Goal: Task Accomplishment & Management: Use online tool/utility

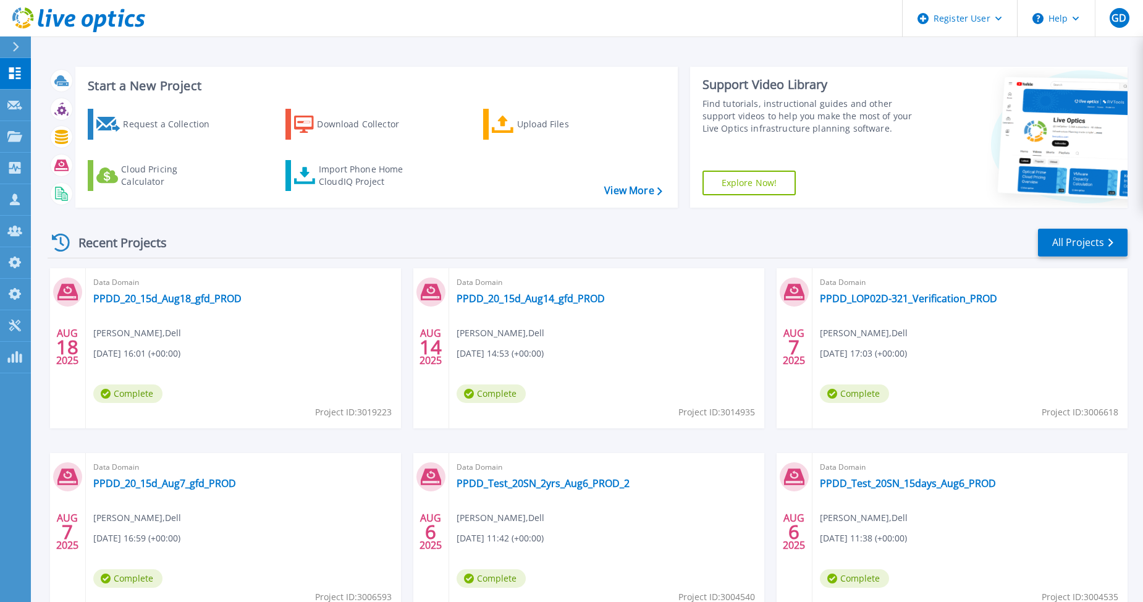
click at [251, 235] on div "Recent Projects All Projects" at bounding box center [588, 242] width 1080 height 31
click at [325, 179] on div "Import Phone Home CloudIQ Project" at bounding box center [367, 175] width 96 height 25
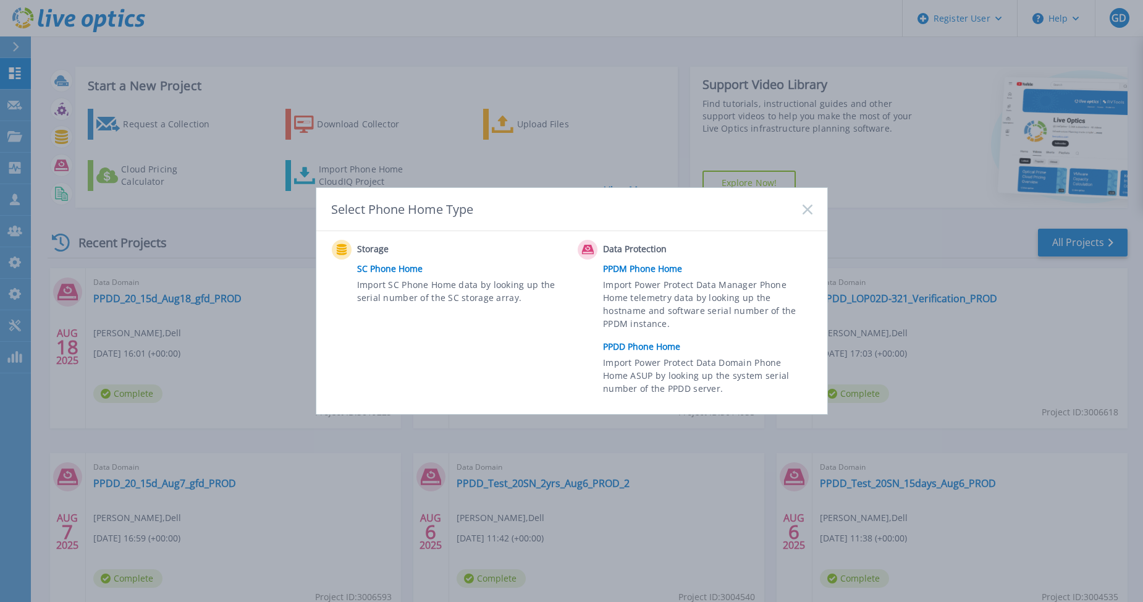
click at [620, 346] on link "PPDD Phone Home" at bounding box center [710, 346] width 215 height 19
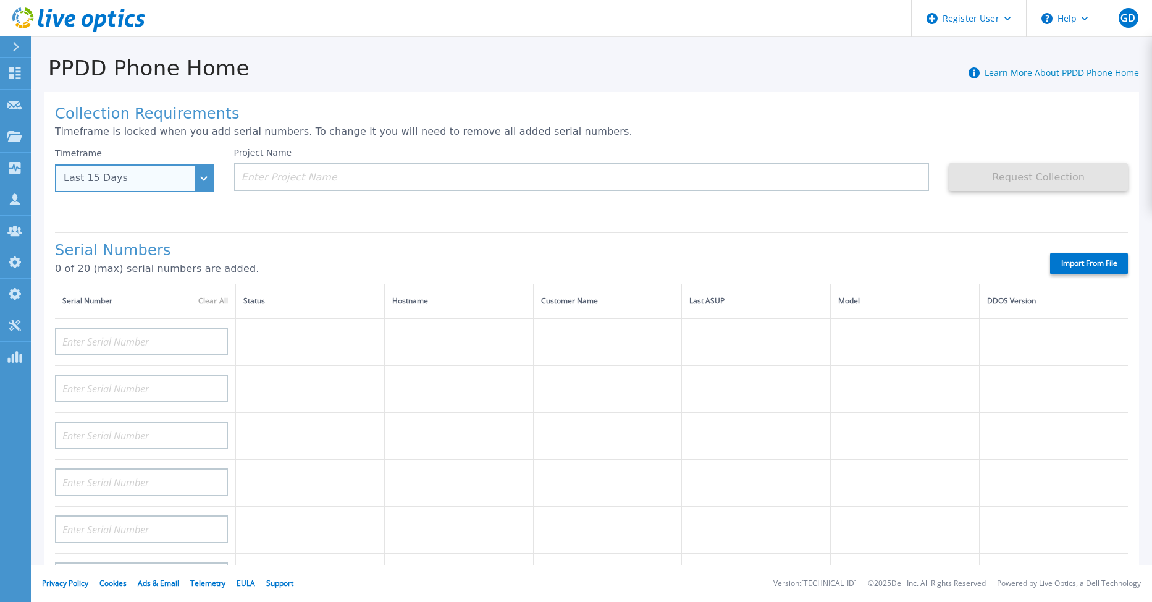
click at [203, 171] on div "Last 15 Days" at bounding box center [134, 178] width 159 height 28
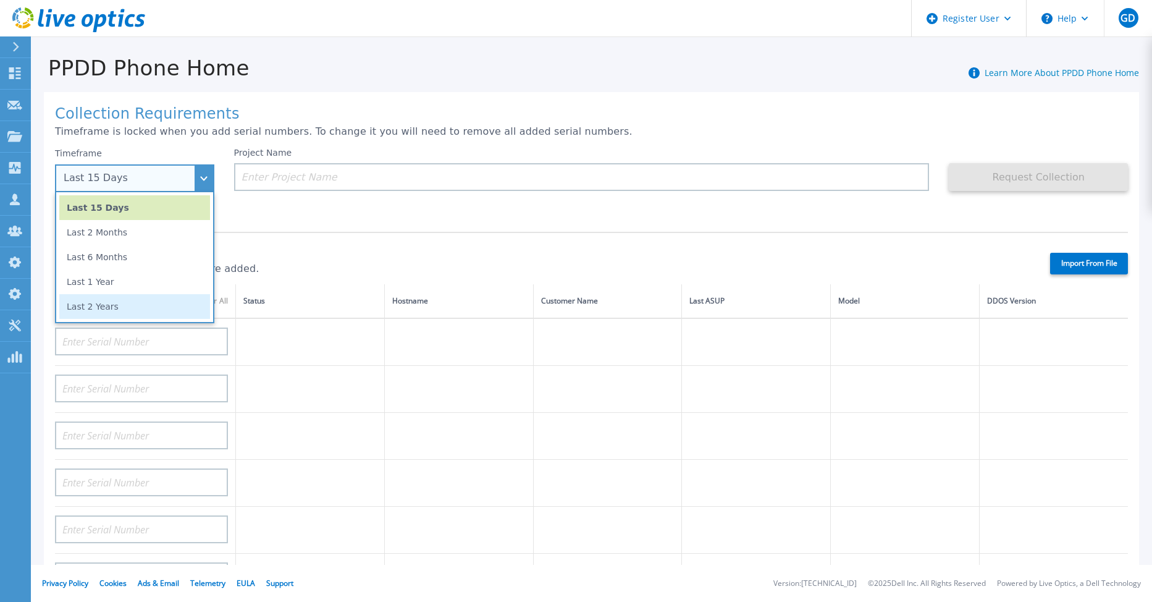
click at [132, 300] on li "Last 2 Years" at bounding box center [134, 306] width 151 height 25
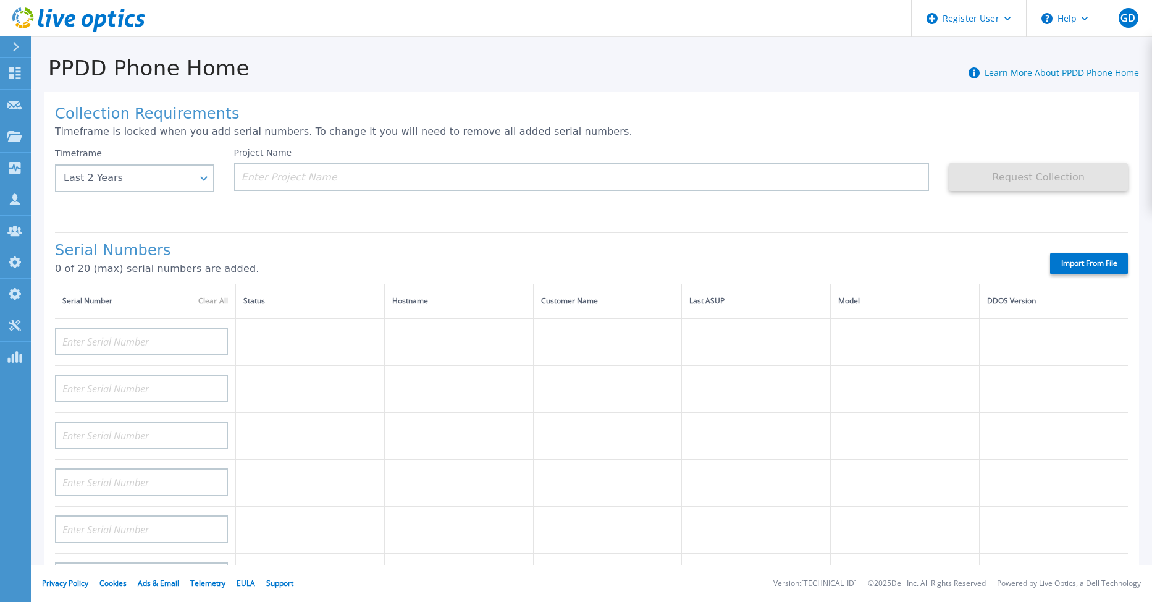
click at [1064, 264] on label "Import From File" at bounding box center [1089, 264] width 78 height 22
click at [0, 0] on input "Import From File" at bounding box center [0, 0] width 0 height 0
type input "APM00212517749"
type input "APM00181610916"
type input "APM00212610954"
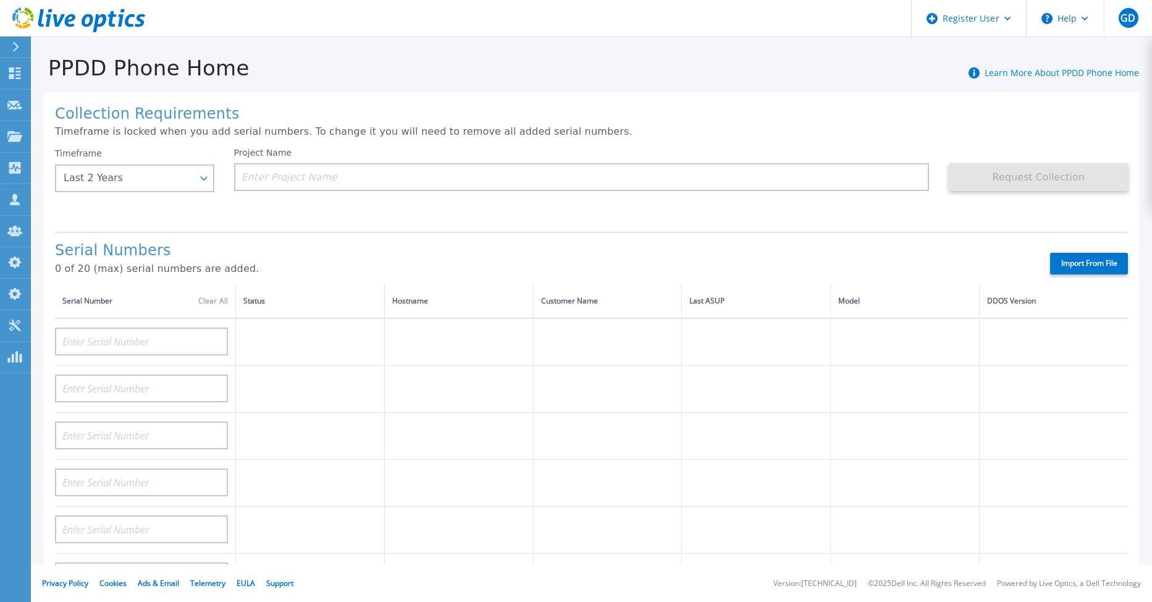
type input "APM00192901991"
type input "DE600213145187"
type input "CKM01210406364"
type input "AUDVMK7W3NDDSP"
type input "APM00174422347"
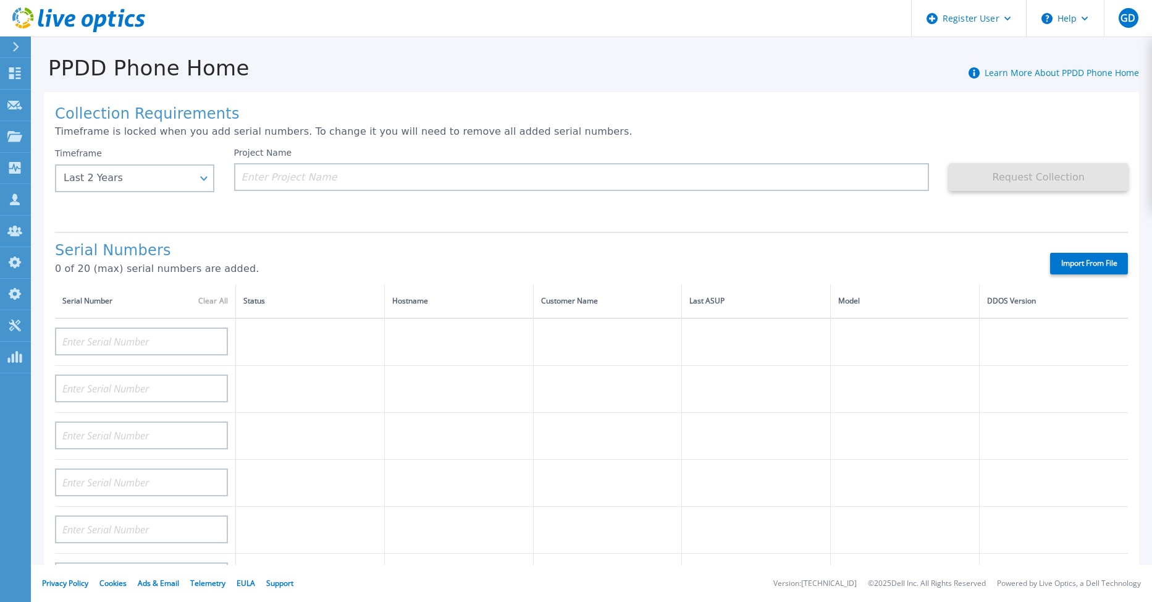
type input "APM00171414746"
type input "APM00222128522"
type input "APM00200337213"
type input "APM00160405864"
type input "APM00201200598"
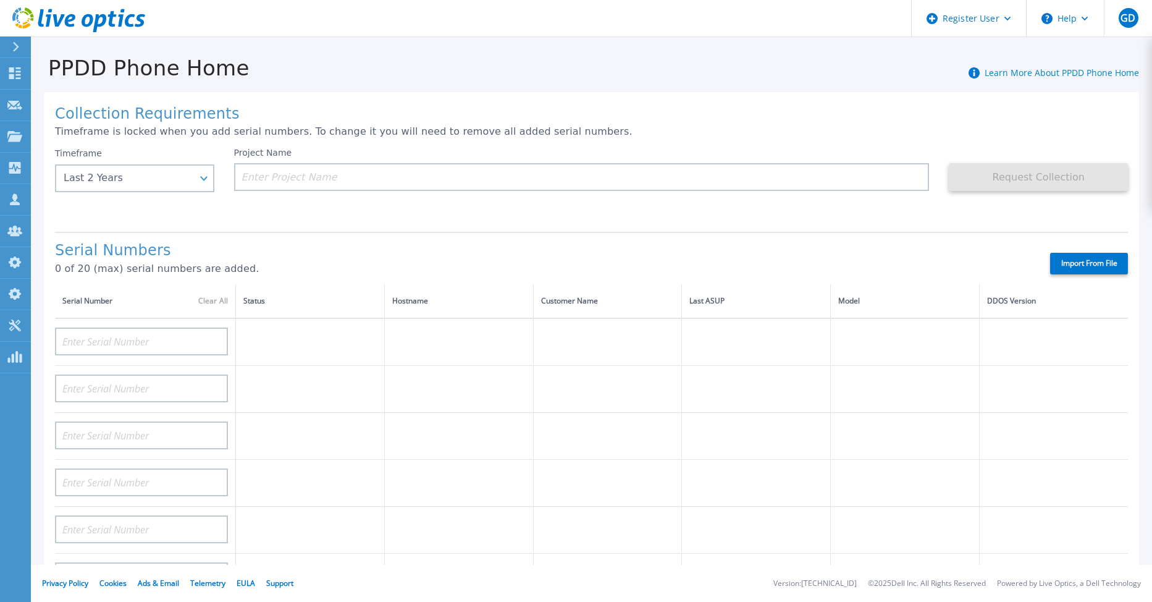
type input "APM00172914280"
type input "APM00212721945"
type input "CKM01203620338"
type input "CKM01214706127"
type input "FLA95144400037"
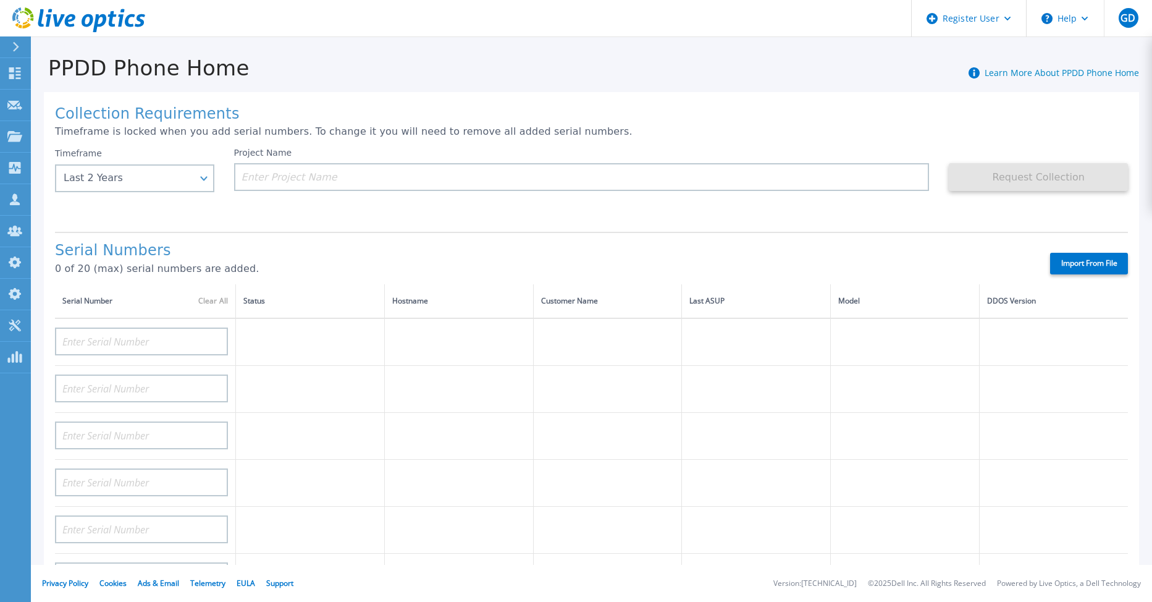
type input "AUDVNWBR6EDS91"
type input "APM00182109758"
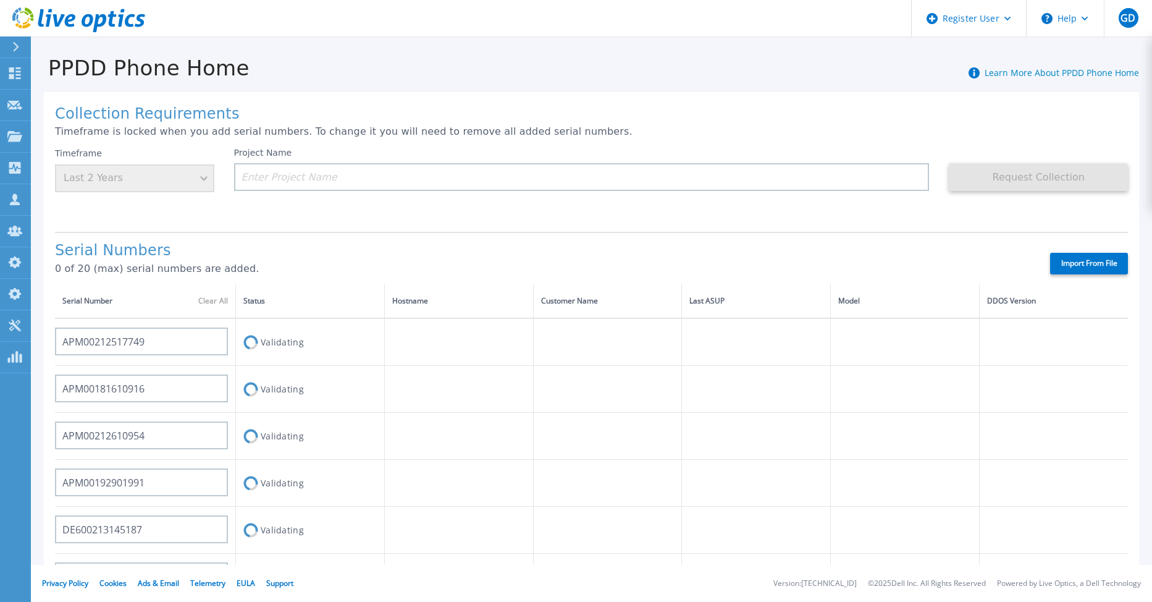
click at [447, 247] on div "Serial Numbers 0 of 20 (max) serial numbers are added. Import From File" at bounding box center [591, 258] width 1073 height 53
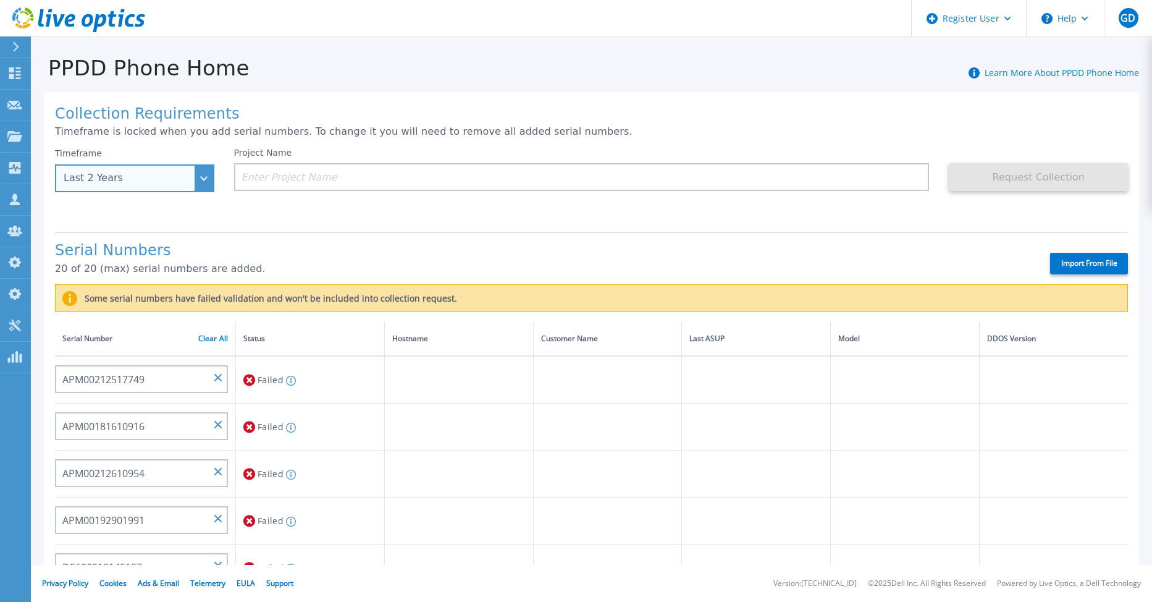
click at [199, 177] on div "Last 2 Years" at bounding box center [134, 178] width 159 height 28
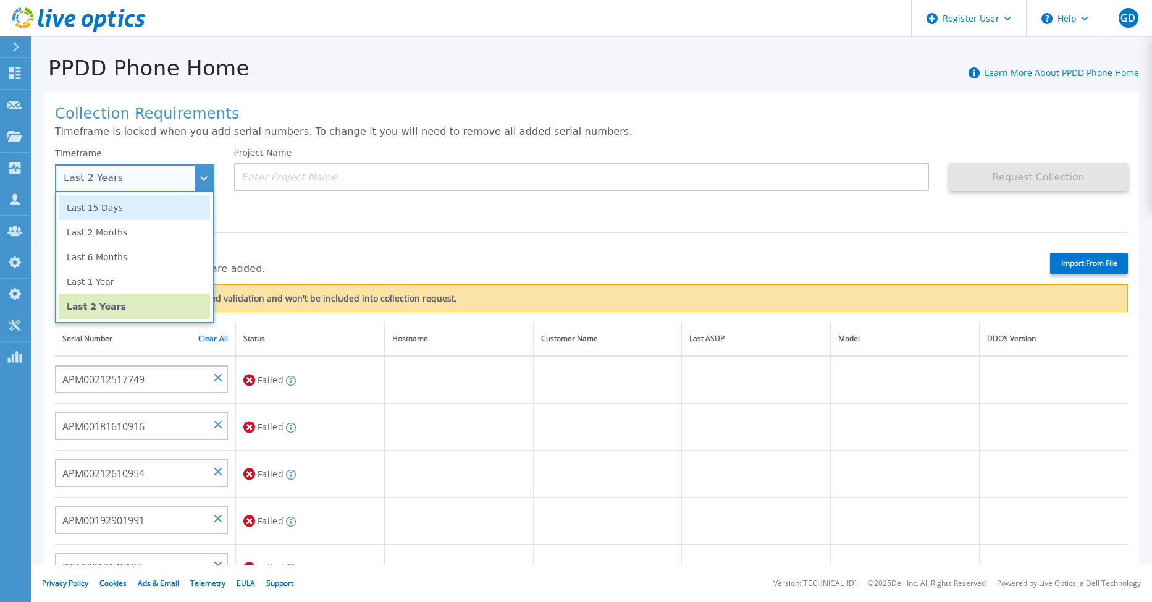
click at [150, 214] on li "Last 15 Days" at bounding box center [134, 207] width 151 height 25
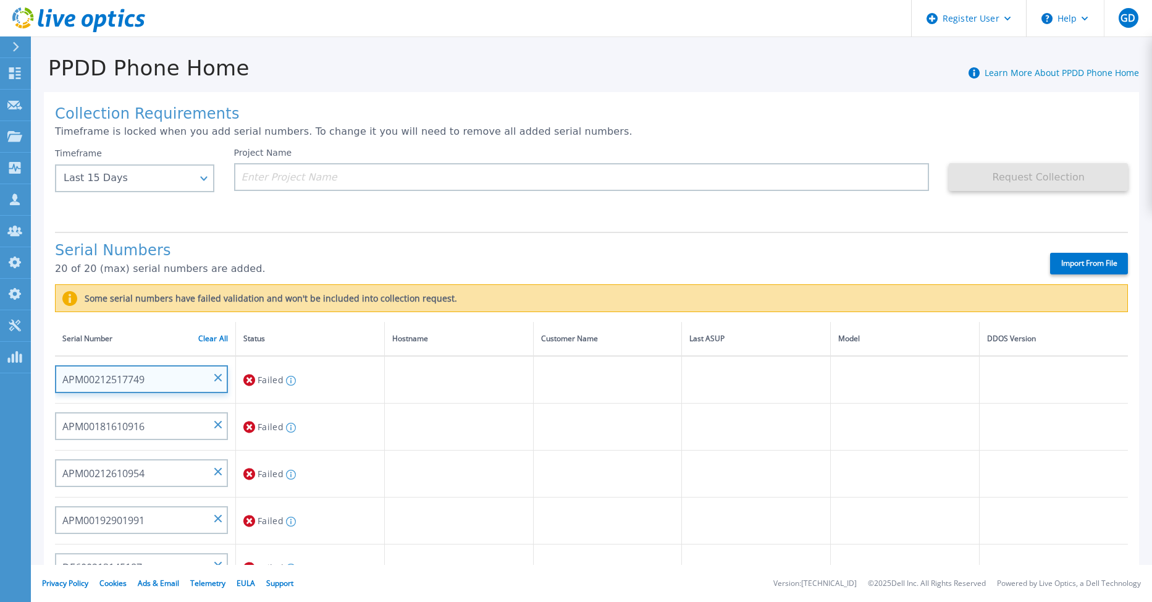
click at [171, 381] on input "APM00212517749" at bounding box center [141, 379] width 173 height 28
click at [1081, 264] on label "Import From File" at bounding box center [1089, 264] width 78 height 22
click at [0, 0] on input "Import From File" at bounding box center [0, 0] width 0 height 0
type input "AUDVFBNW5NDDSY"
type input "APX00230307919"
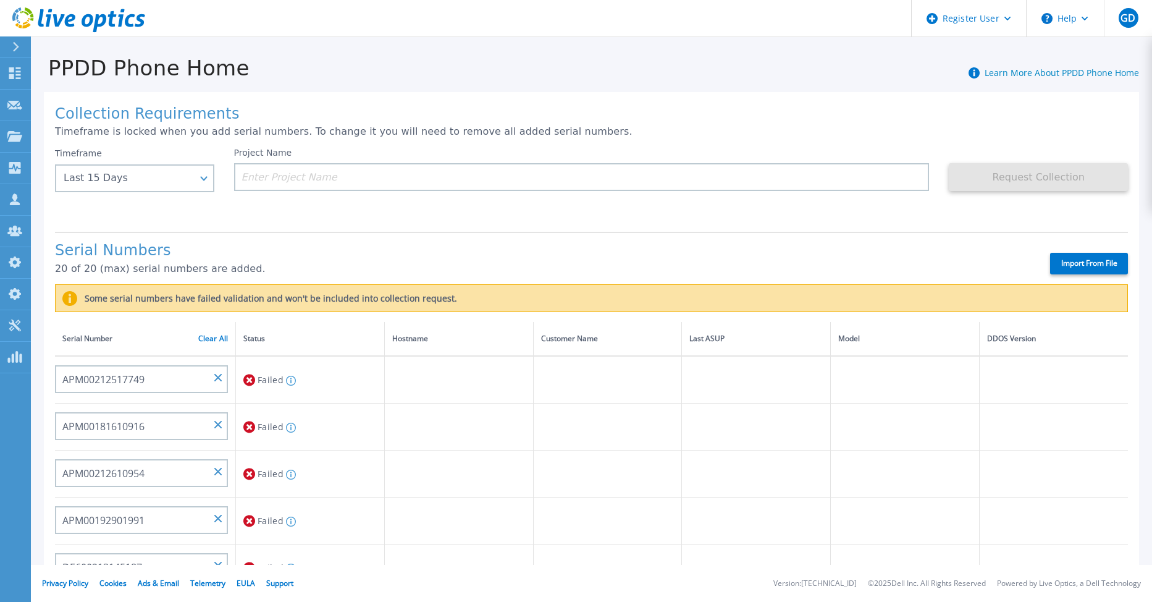
type input "AUDVXVCEX7DDSY"
type input "APM00184831991"
type input "CKM00181900520"
type input "APM00203007560"
type input "APM00202614668"
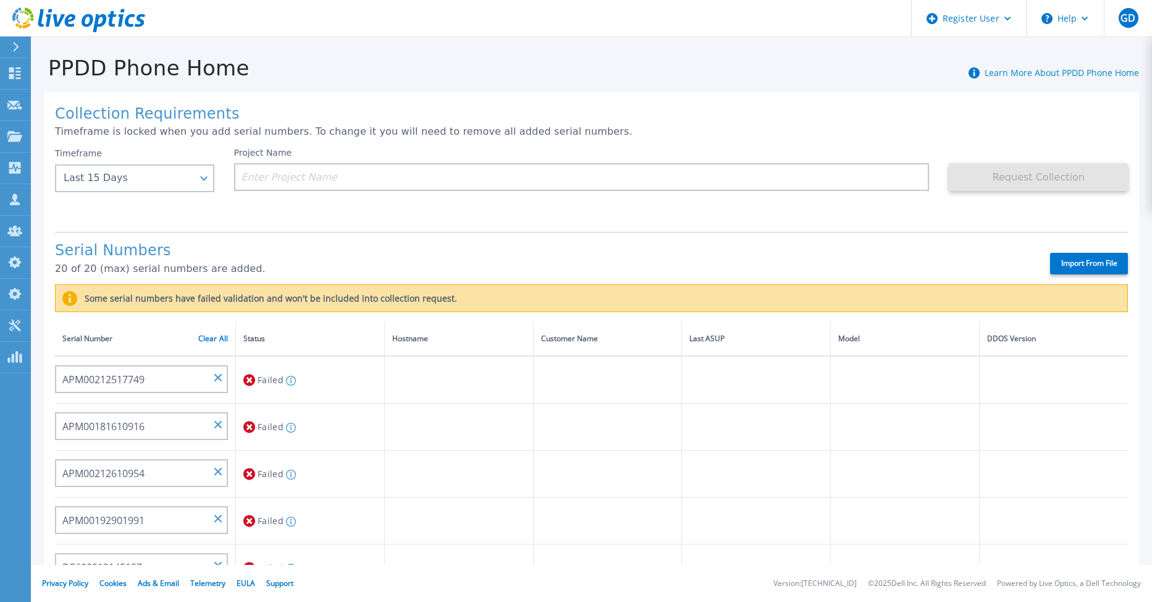
type input "APM00212613652"
type input "APX00232503743"
type input "CKM00202301759"
type input "APM00212702822"
type input "CKM00181001809"
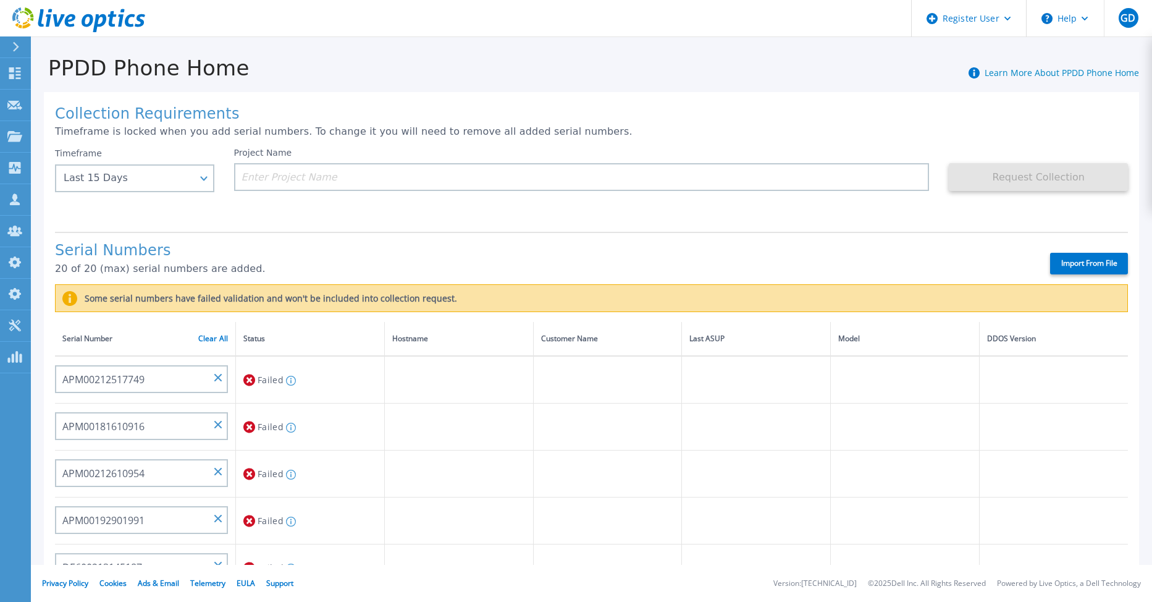
type input "APM00160405864"
type input "CRK00235104956"
type input "APM00202011675"
type input "CKM00184602620"
type input "DE500212802673"
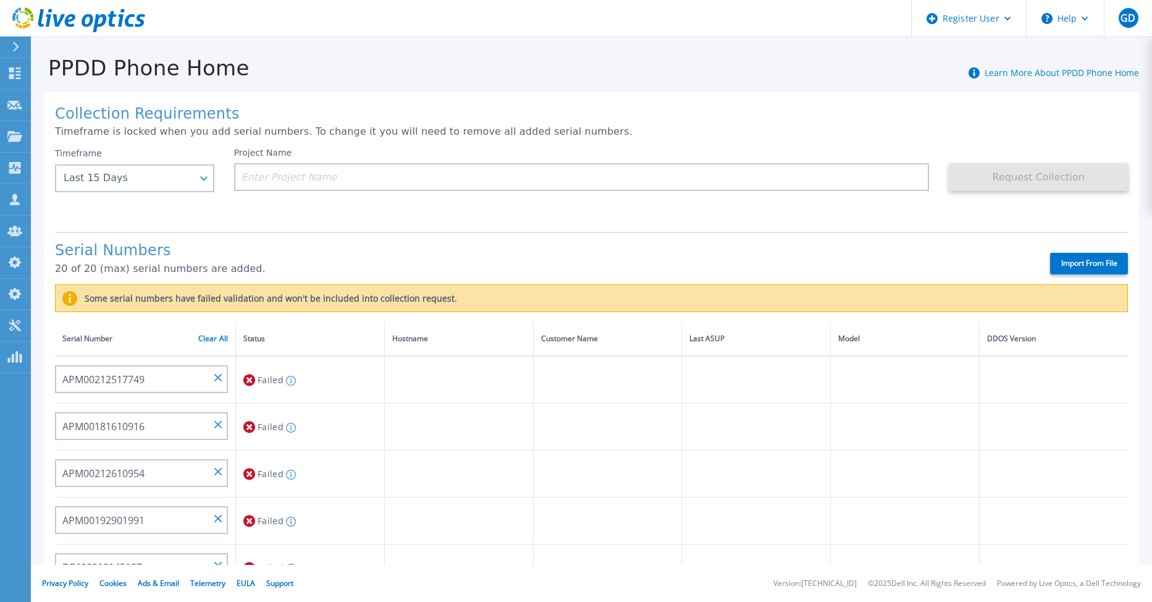
type input "APM00202912715"
type input "APM00211700095"
type input "APX00232503747"
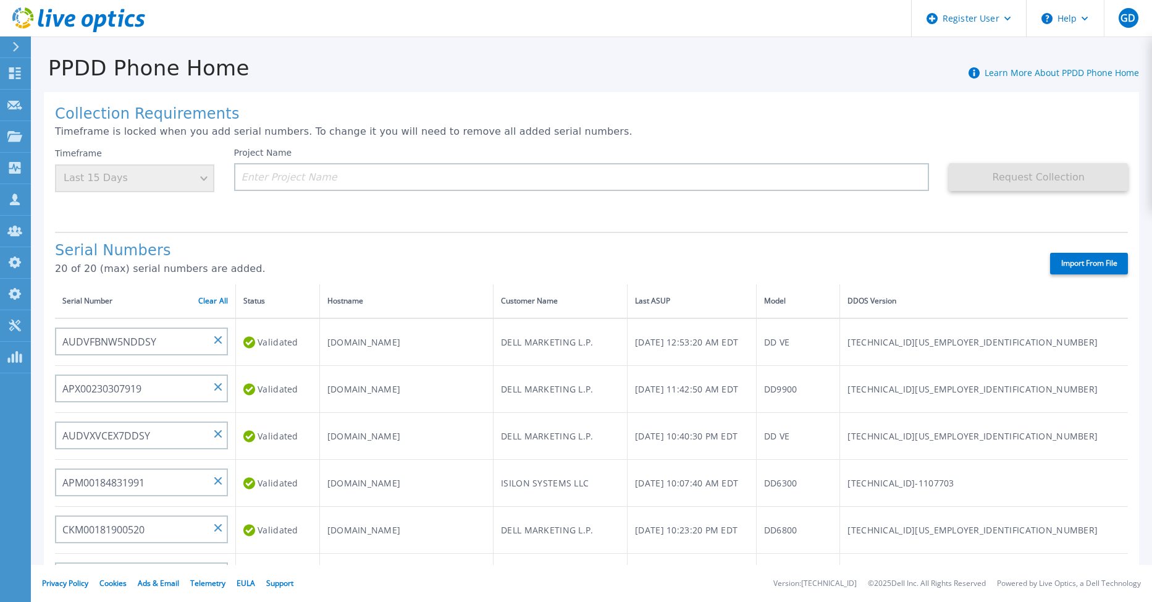
click at [201, 182] on div "Timeframe Last 15 Days" at bounding box center [134, 170] width 159 height 44
click at [223, 300] on link "Clear All" at bounding box center [213, 301] width 30 height 9
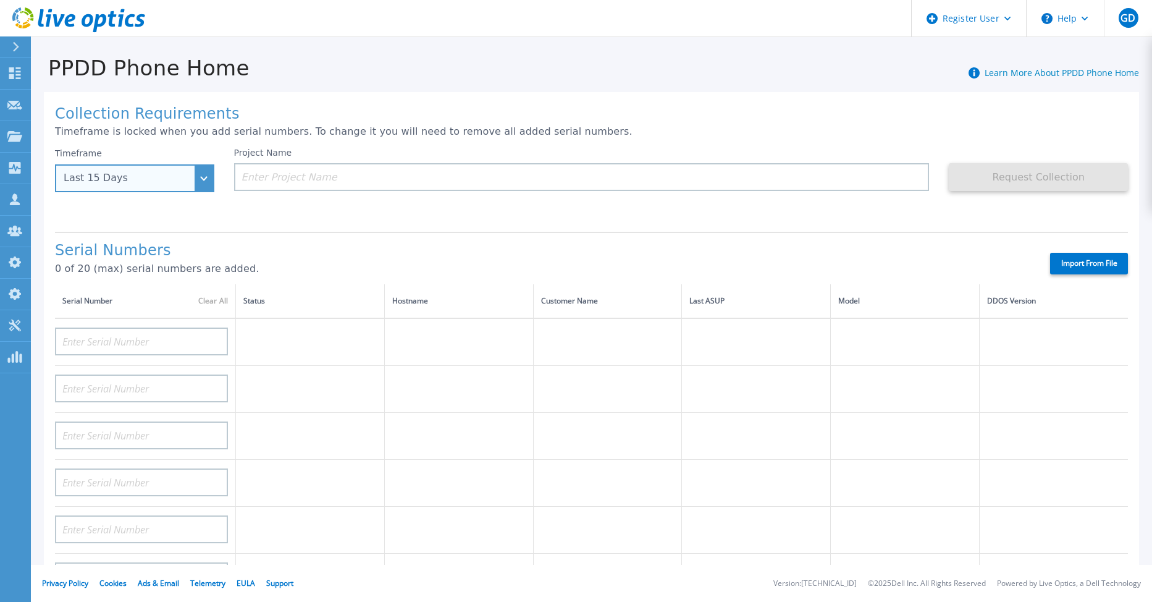
click at [198, 188] on div "Last 15 Days" at bounding box center [134, 178] width 159 height 28
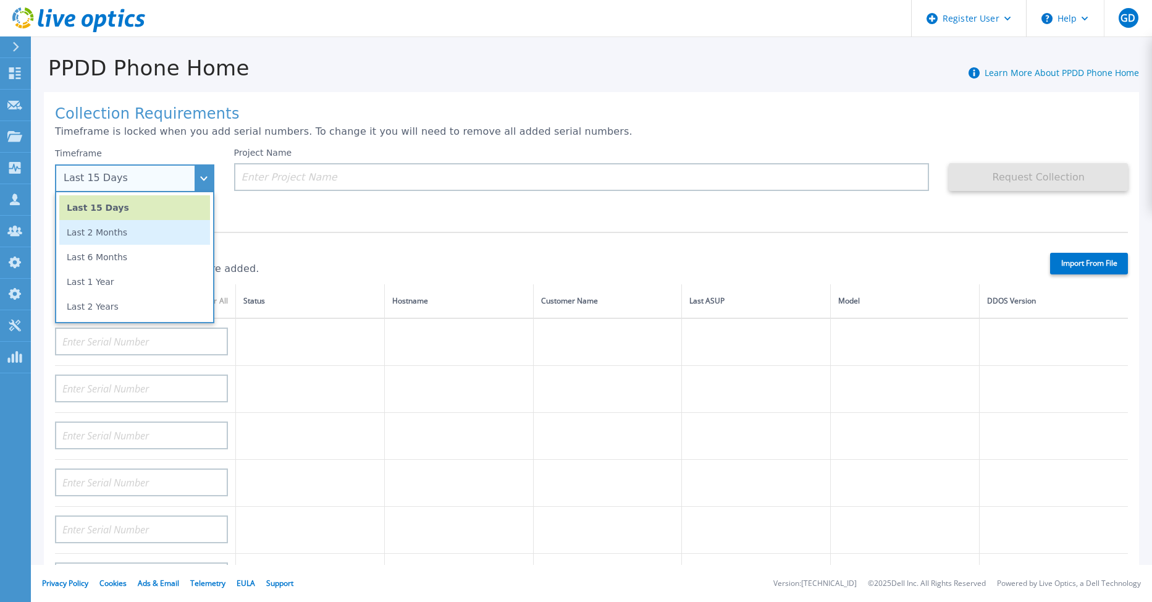
click at [176, 226] on li "Last 2 Months" at bounding box center [134, 232] width 151 height 25
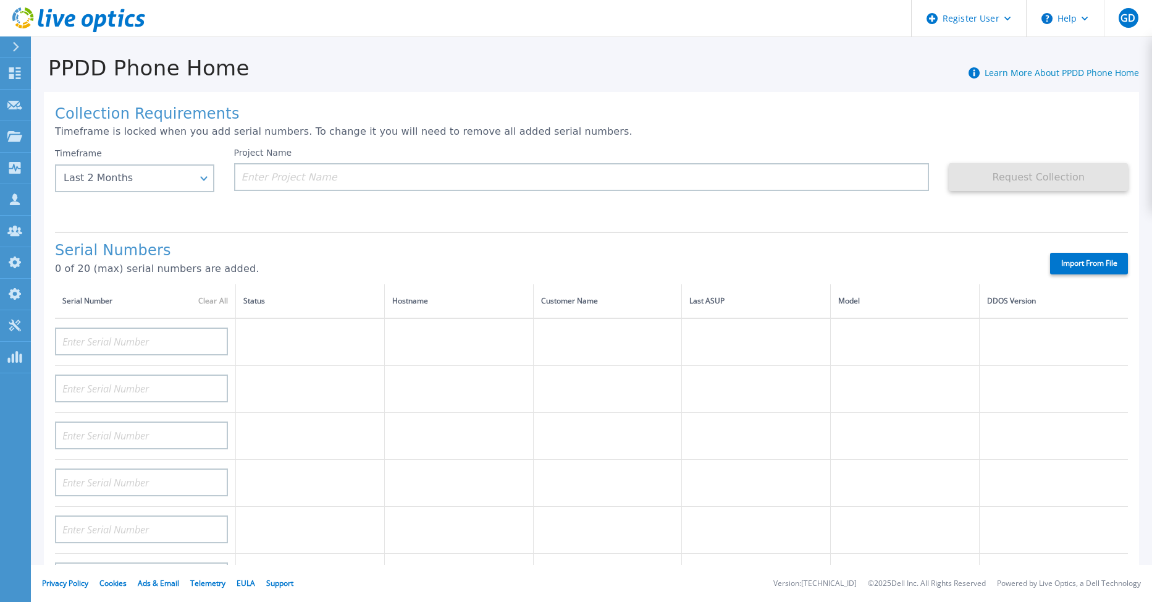
click at [1063, 258] on label "Import From File" at bounding box center [1089, 264] width 78 height 22
click at [0, 0] on input "Import From File" at bounding box center [0, 0] width 0 height 0
type input "AUDVFBNW5NDDSY"
type input "APX00230307919"
type input "AUDVXVCEX7DDSY"
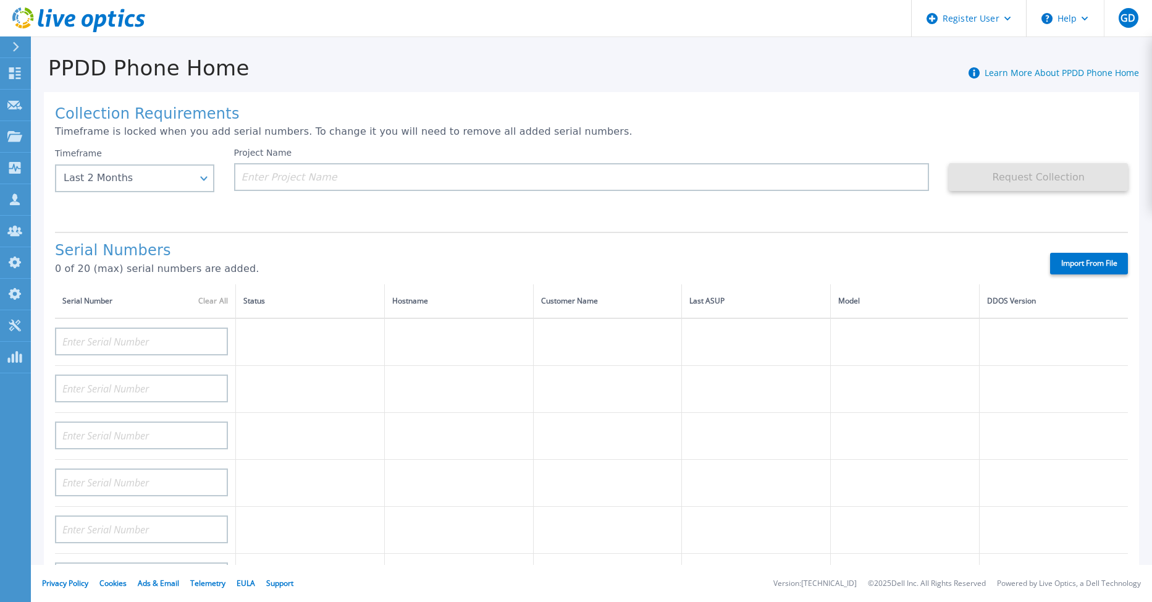
type input "APM00184831991"
type input "CKM00181900520"
type input "APM00203007560"
type input "APM00202614668"
type input "APM00212613652"
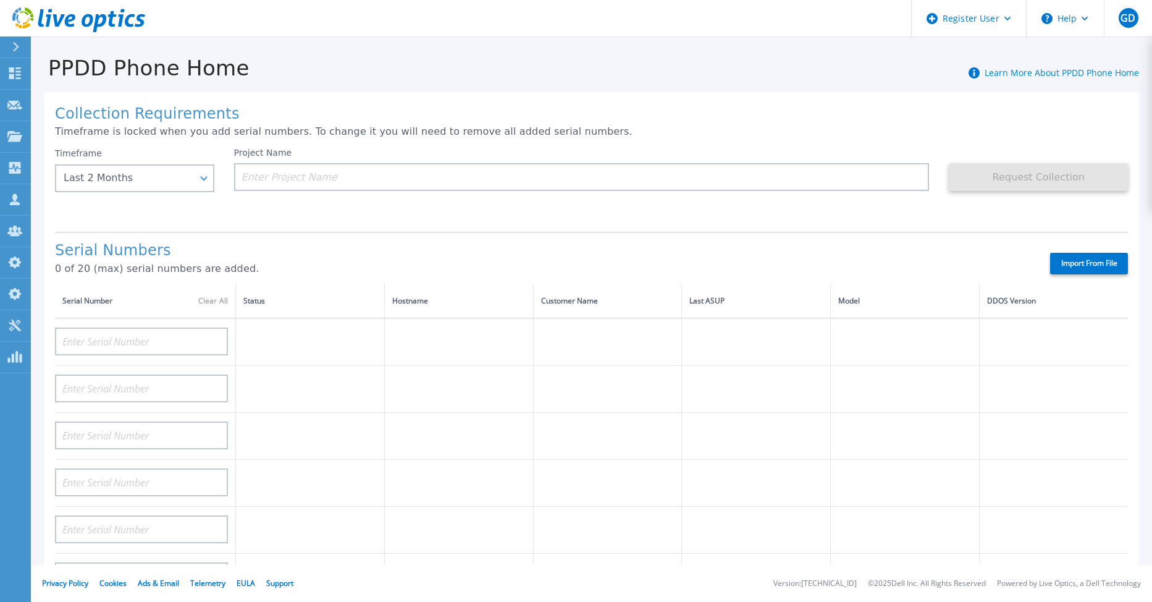
type input "APX00232503743"
type input "CKM00202301759"
type input "APM00212702822"
type input "CKM00181001809"
type input "APM00160405864"
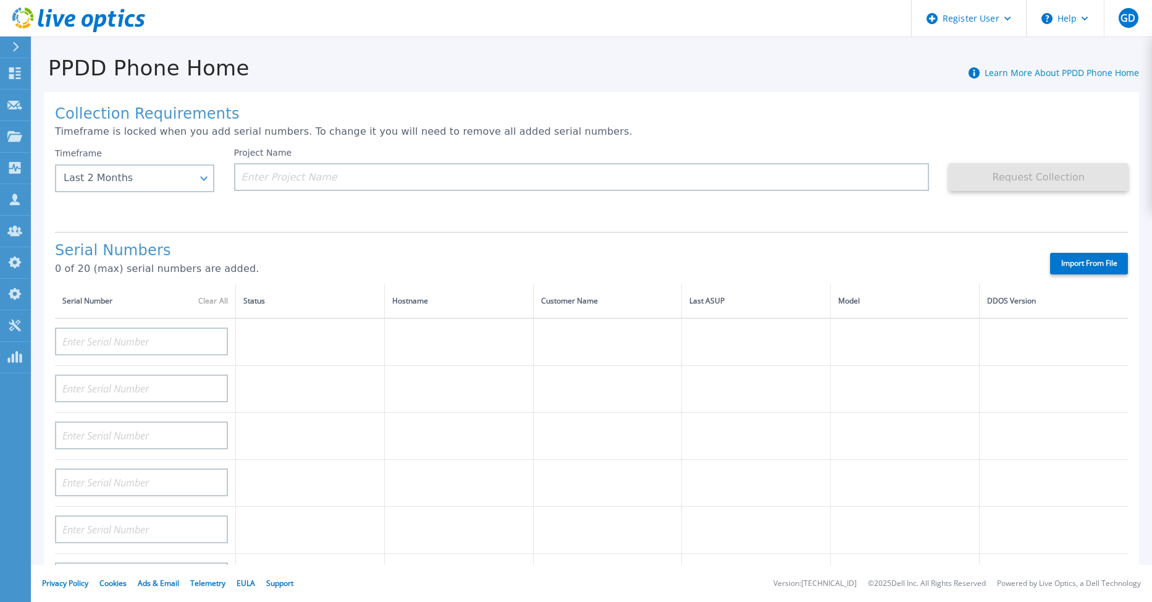
type input "CRK00235104956"
type input "APM00202011675"
type input "CKM00184602620"
type input "DE500212802673"
type input "APM00202912715"
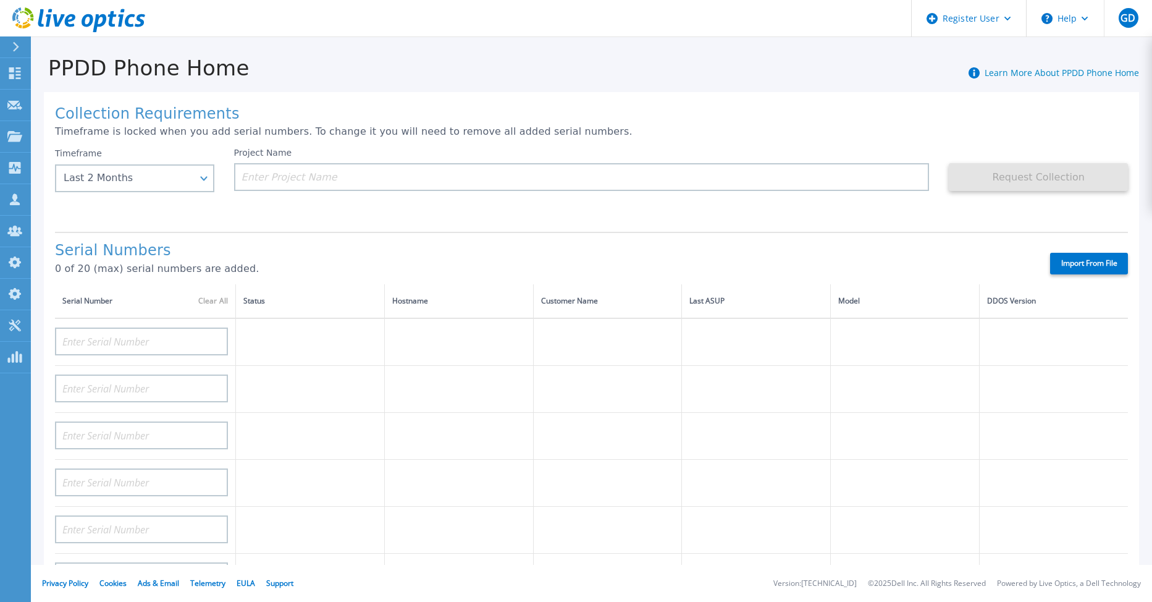
type input "APM00211700095"
type input "APX00232503747"
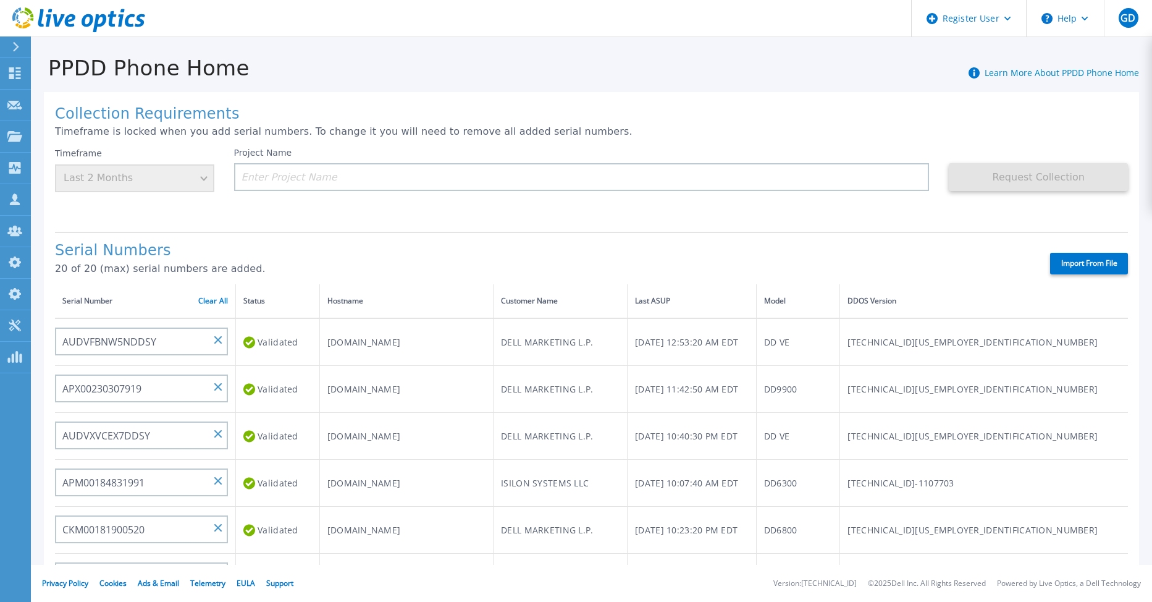
click at [1071, 266] on label "Import From File" at bounding box center [1089, 264] width 78 height 22
click at [0, 0] on input "Import From File" at bounding box center [0, 0] width 0 height 0
type input "APM00212517749"
type input "APM00181610916"
type input "APM00212610954"
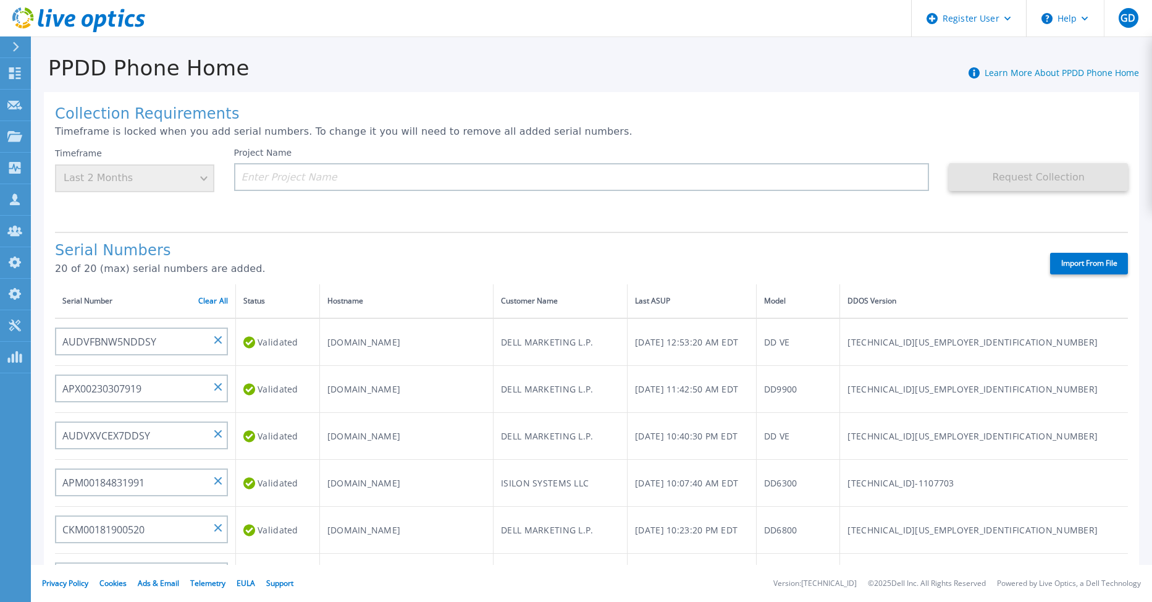
type input "APM00192901991"
type input "DE600213145187"
type input "CKM01210406364"
type input "AUDVMK7W3NDDSP"
type input "APM00174422347"
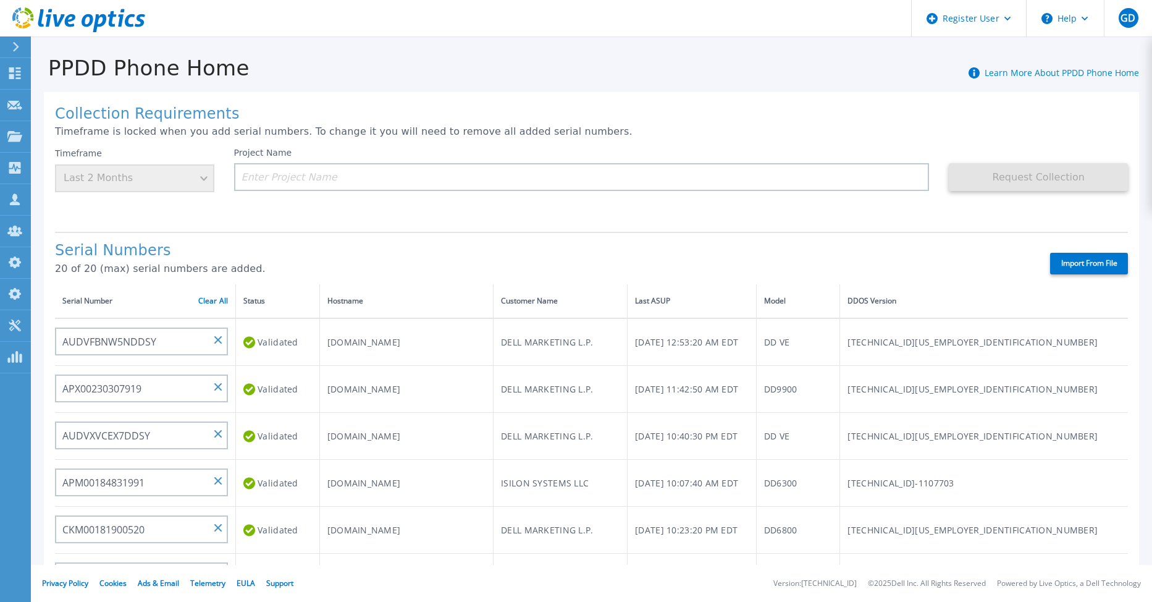
type input "APM00171414746"
type input "APM00222128522"
type input "APM00200337213"
type input "APM00160405864"
type input "APM00201200598"
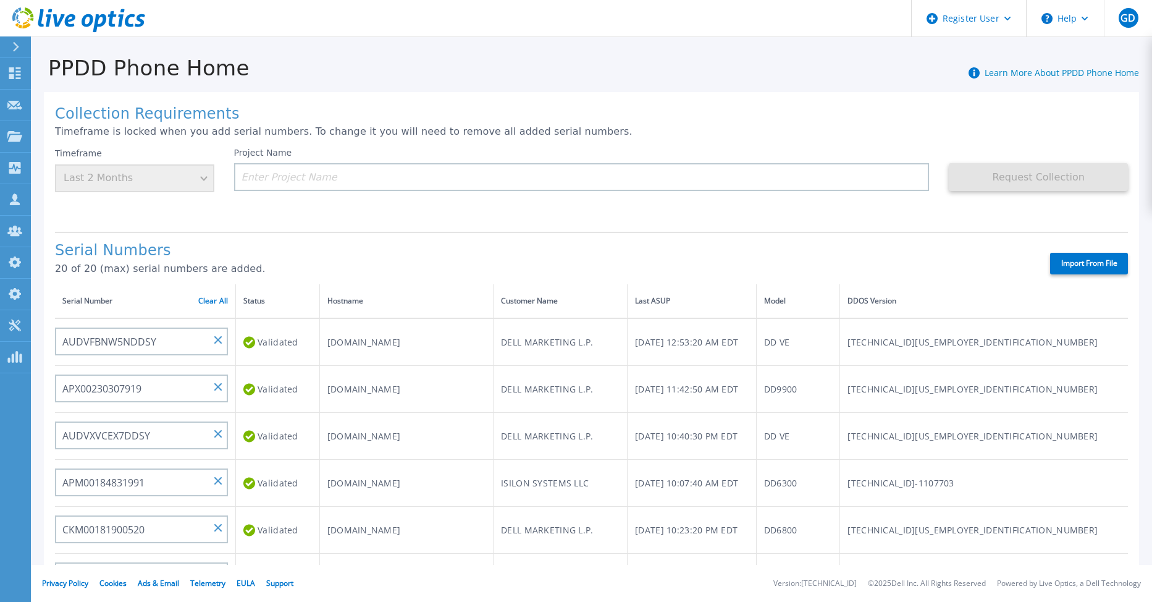
type input "APM00172914280"
type input "APM00212721945"
type input "CKM01203620338"
type input "CKM01214706127"
type input "FLA95144400037"
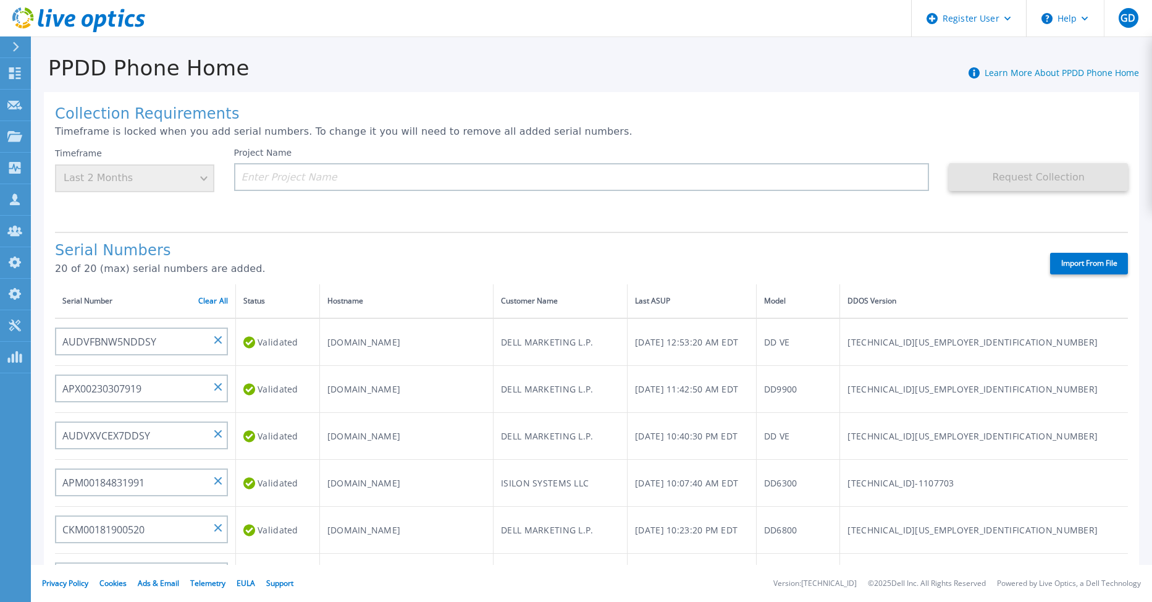
type input "AUDVNWBR6EDS91"
type input "APM00182109758"
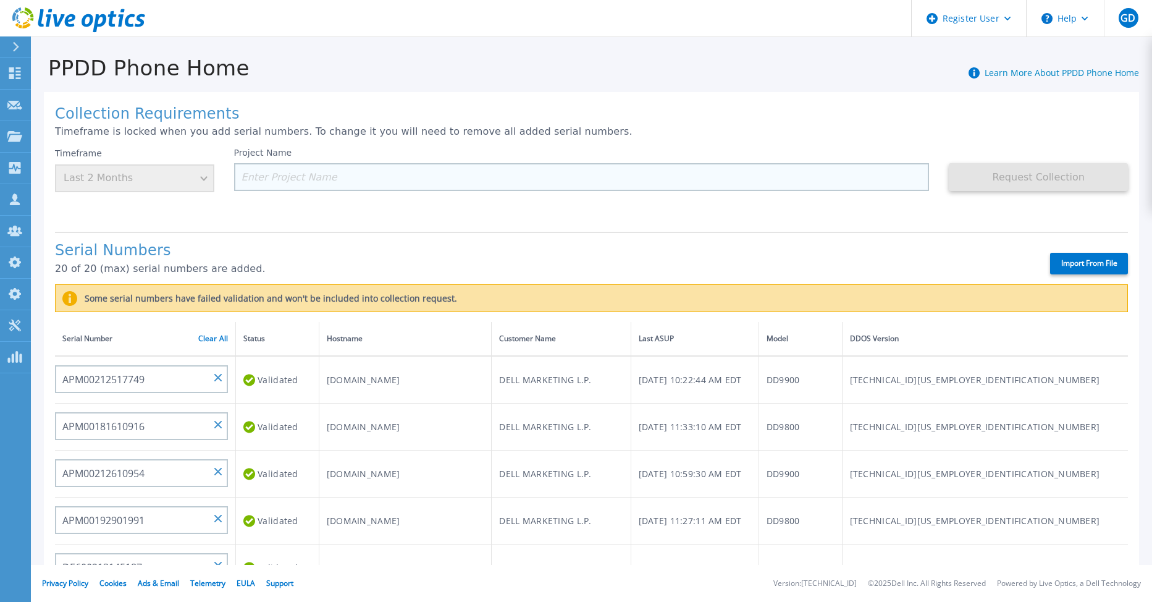
click at [255, 182] on input at bounding box center [582, 177] width 696 height 28
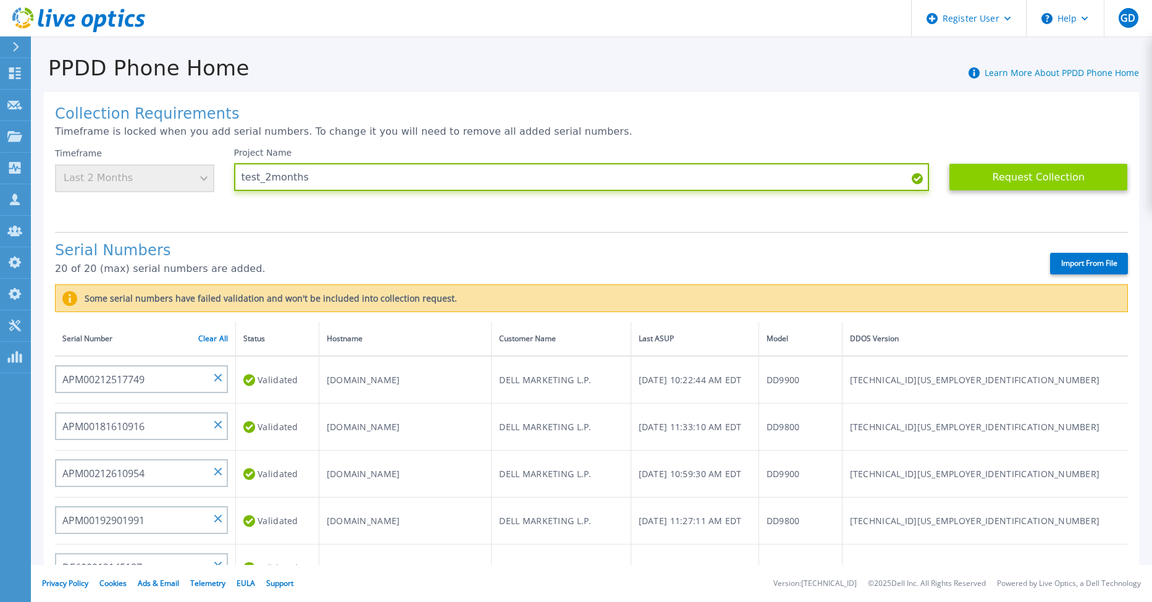
type input "test_2months"
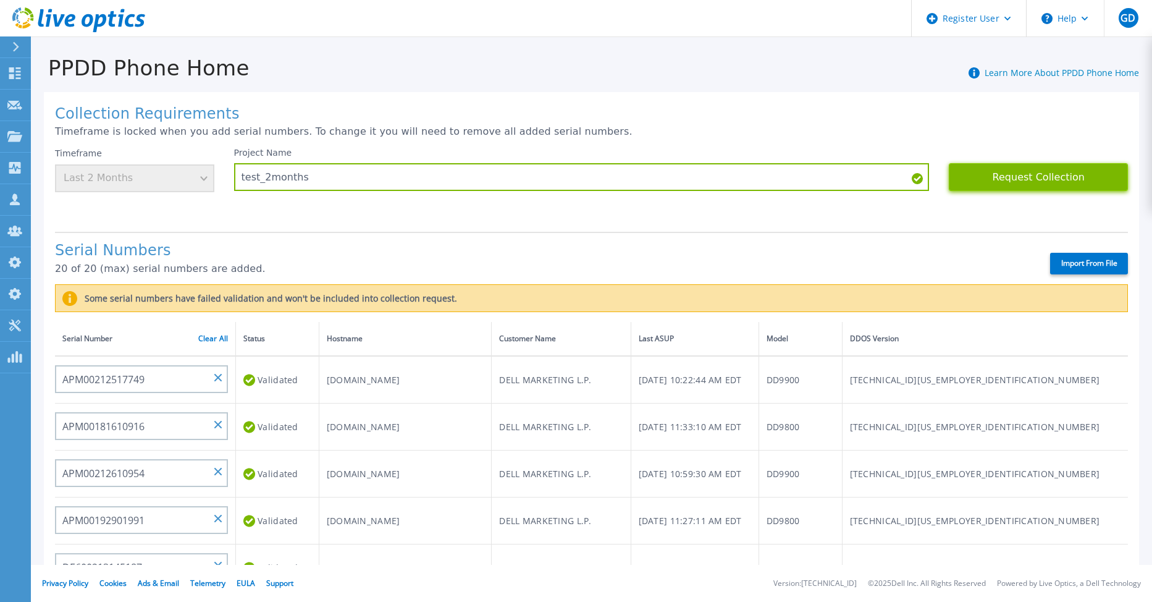
click at [1008, 180] on button "Request Collection" at bounding box center [1038, 177] width 179 height 28
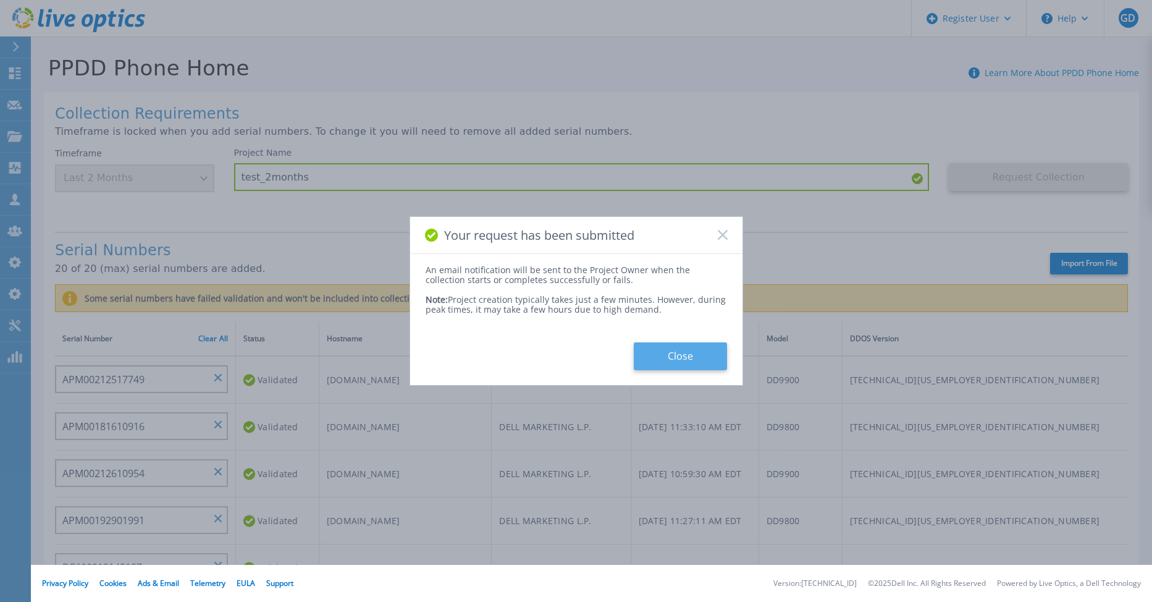
click at [696, 353] on button "Close" at bounding box center [680, 356] width 93 height 28
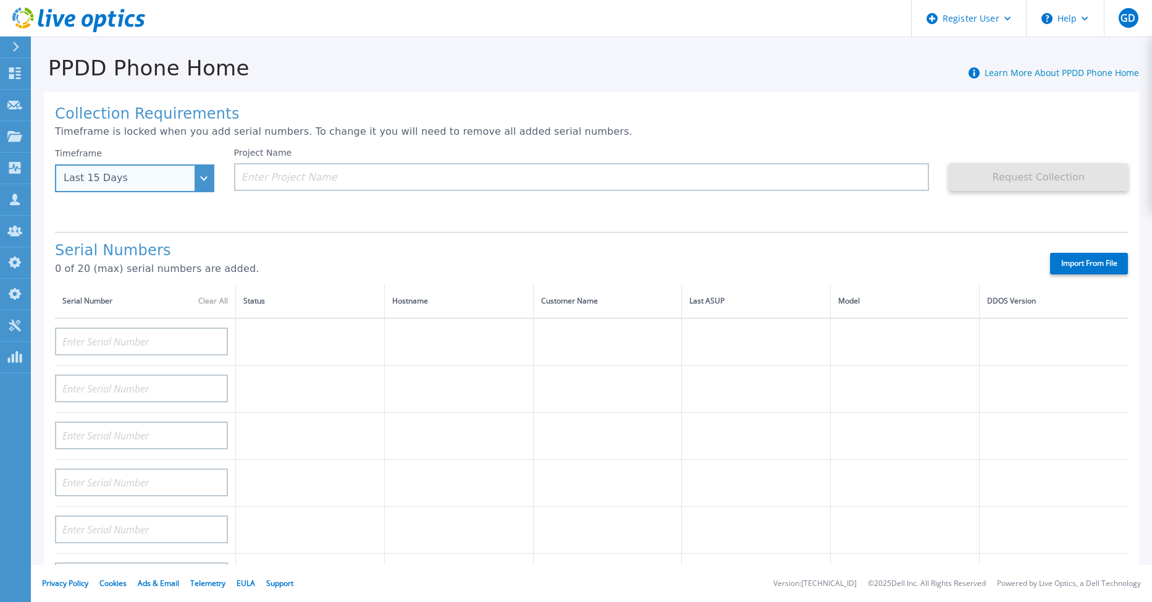
click at [200, 188] on div "Last 15 Days" at bounding box center [134, 178] width 159 height 28
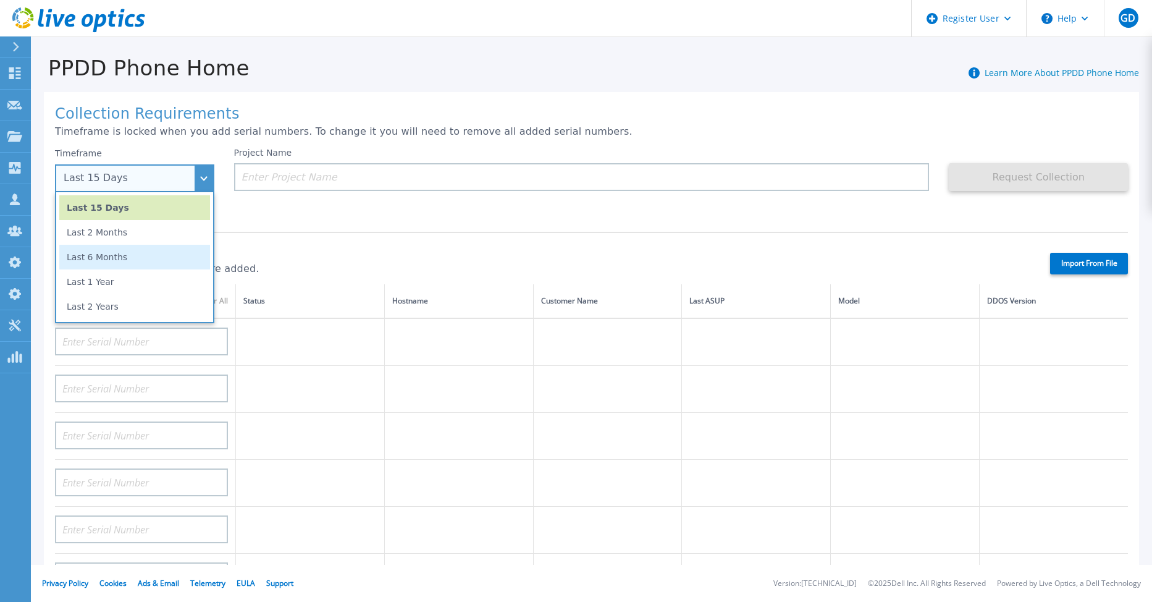
click at [156, 254] on li "Last 6 Months" at bounding box center [134, 257] width 151 height 25
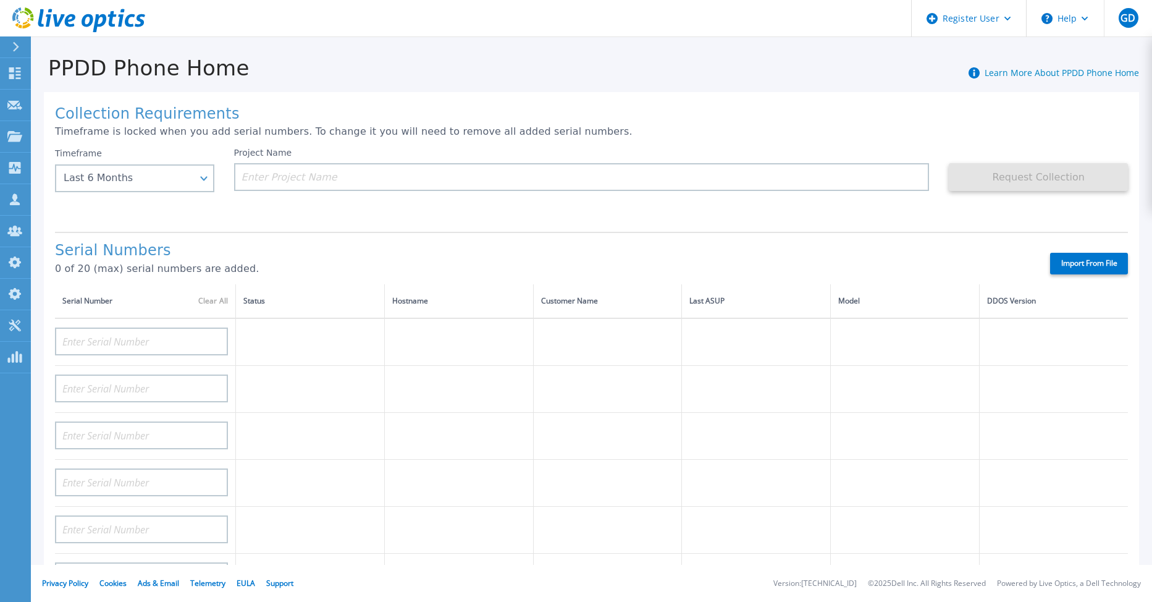
click at [1071, 262] on label "Import From File" at bounding box center [1089, 264] width 78 height 22
click at [0, 0] on input "Import From File" at bounding box center [0, 0] width 0 height 0
type input "APM00203000028"
type input "CRK00232305112"
type input "APM00212712895"
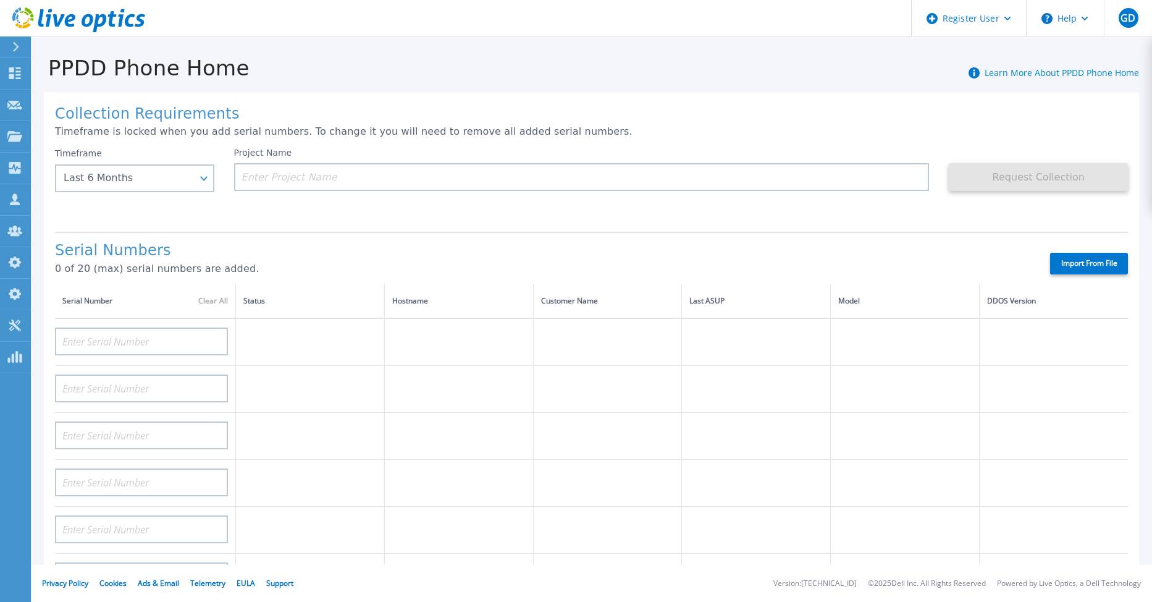
type input "APM00213409006"
type input "APM00212721943"
type input "APM00170403976"
type input "APM00211204803"
type input "APM00212804713"
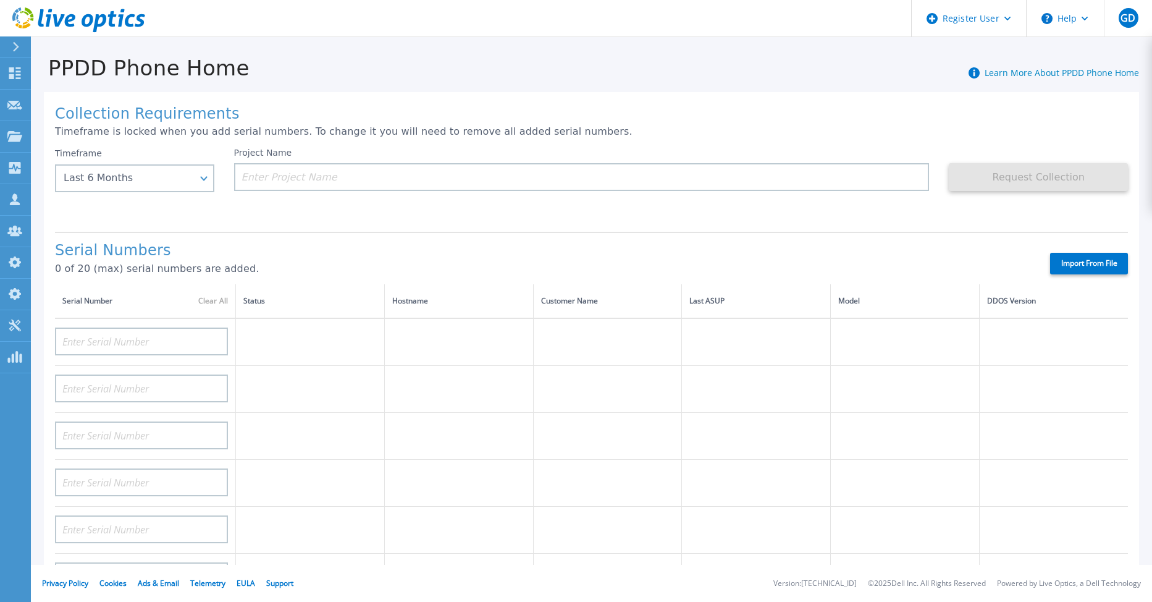
type input "APM00223613667"
type input "APM01203203022"
type input "APM00200212797"
type input "APM00183922780"
type input "FNM00173740391"
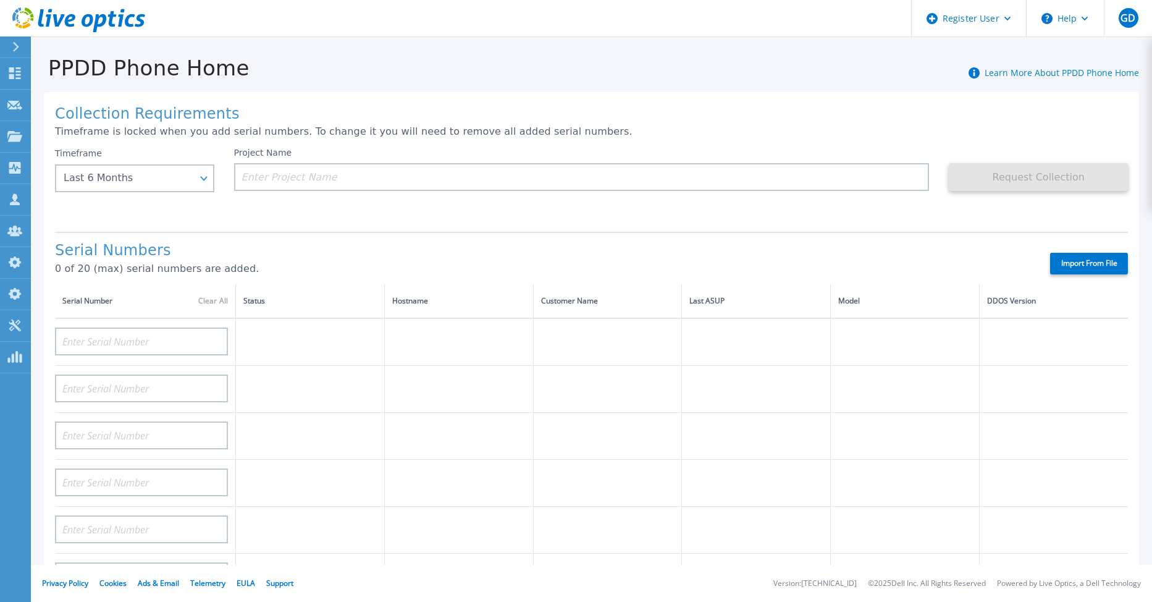
type input "APX00221801390"
type input "BJJYF351918300"
type input "APX00241704861"
type input "APM00201203066"
type input "TF3J4180100179"
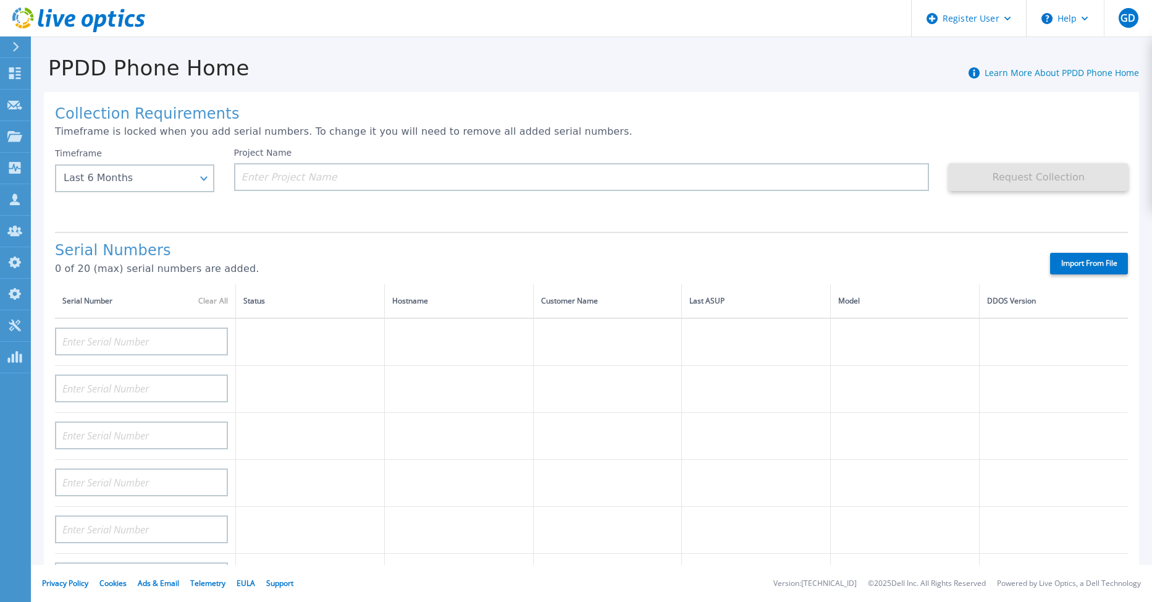
type input "APM00212712897"
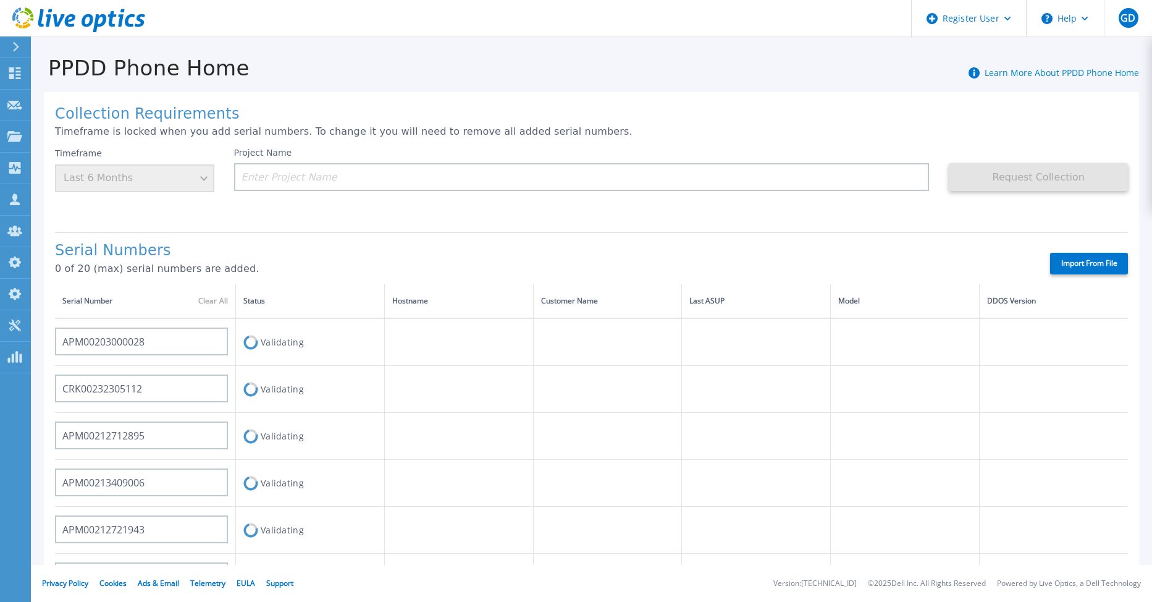
click at [326, 221] on div "Project Name" at bounding box center [591, 185] width 715 height 74
click at [457, 216] on div "Project Name" at bounding box center [591, 185] width 715 height 74
